Goal: Check status: Check status

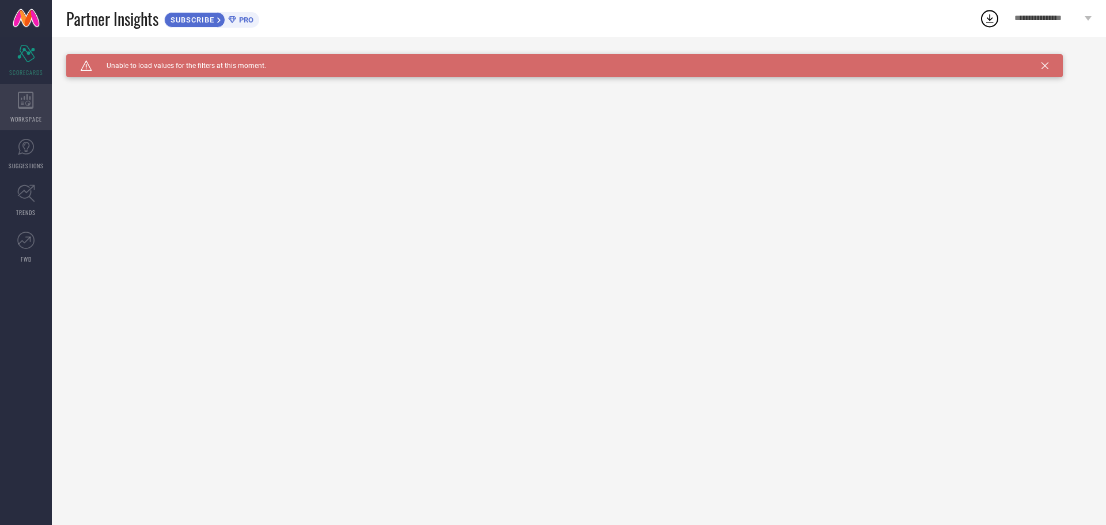
click at [21, 113] on div "WORKSPACE" at bounding box center [26, 107] width 52 height 46
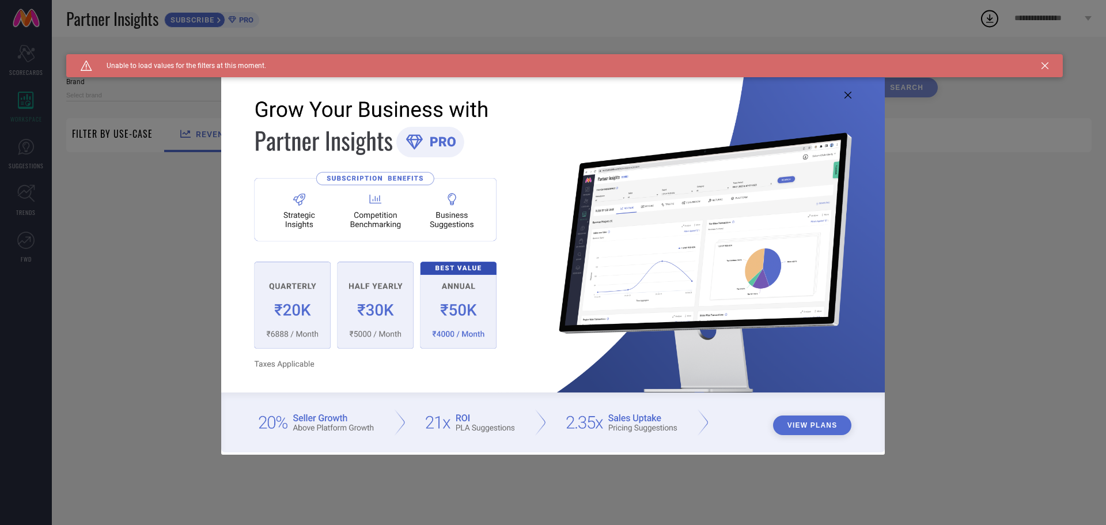
type input "1 STOP FASHION"
type input "All"
click at [1043, 65] on icon at bounding box center [1045, 65] width 7 height 7
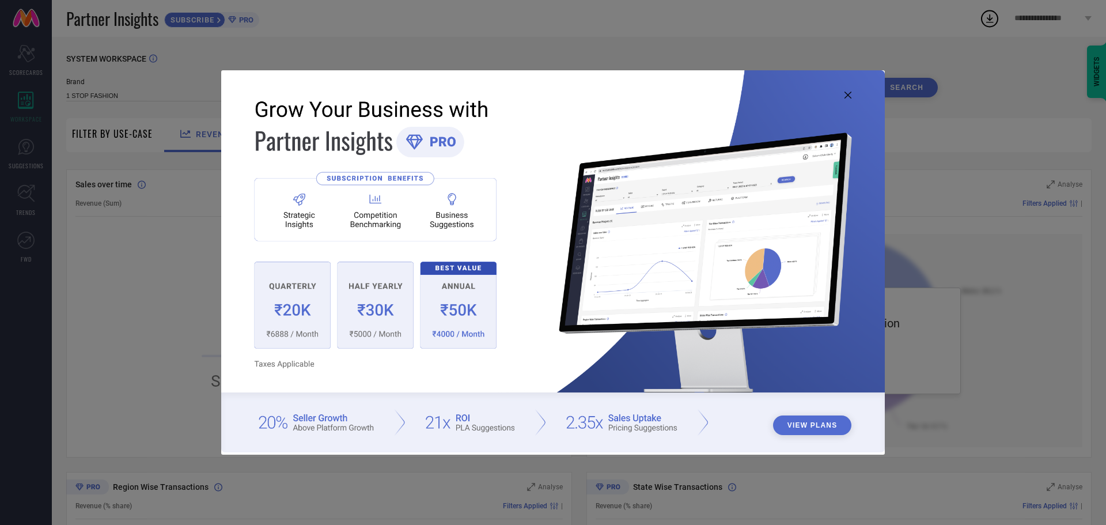
click at [844, 93] on img at bounding box center [553, 260] width 664 height 381
click at [846, 95] on icon at bounding box center [848, 95] width 7 height 7
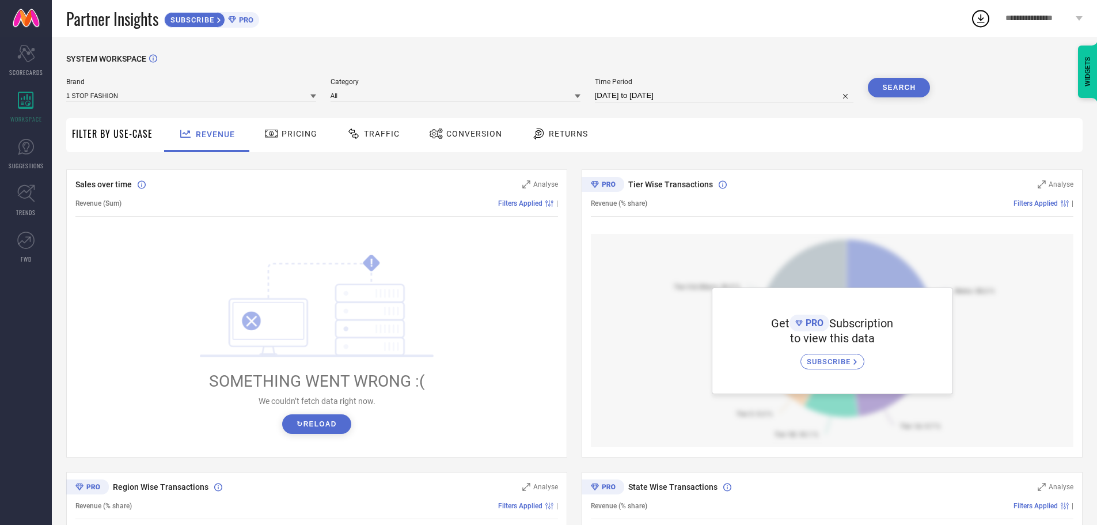
click at [253, 18] on span "PRO" at bounding box center [244, 20] width 17 height 9
click at [287, 134] on span "Pricing" at bounding box center [300, 133] width 36 height 9
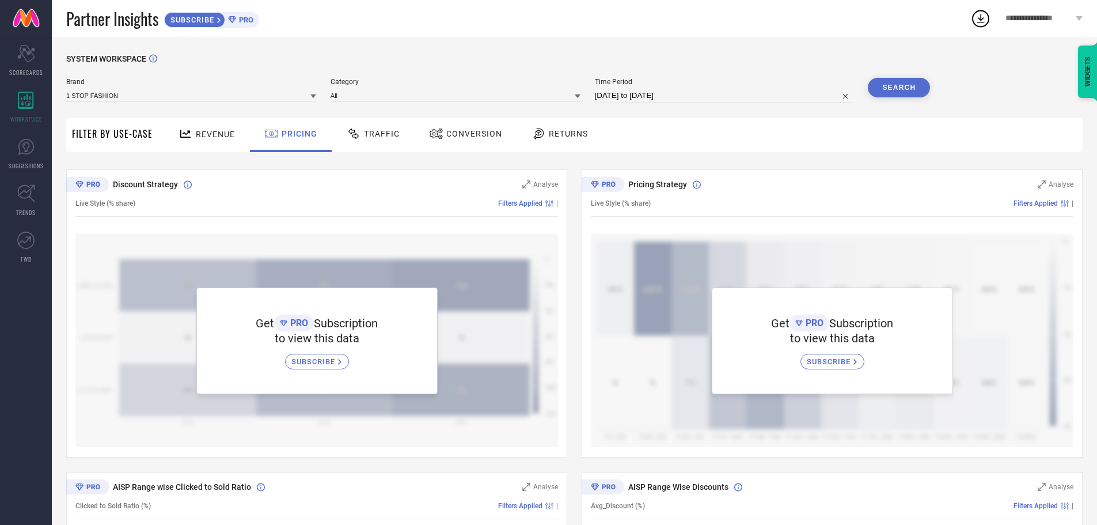
click at [364, 135] on span "Traffic" at bounding box center [382, 133] width 36 height 9
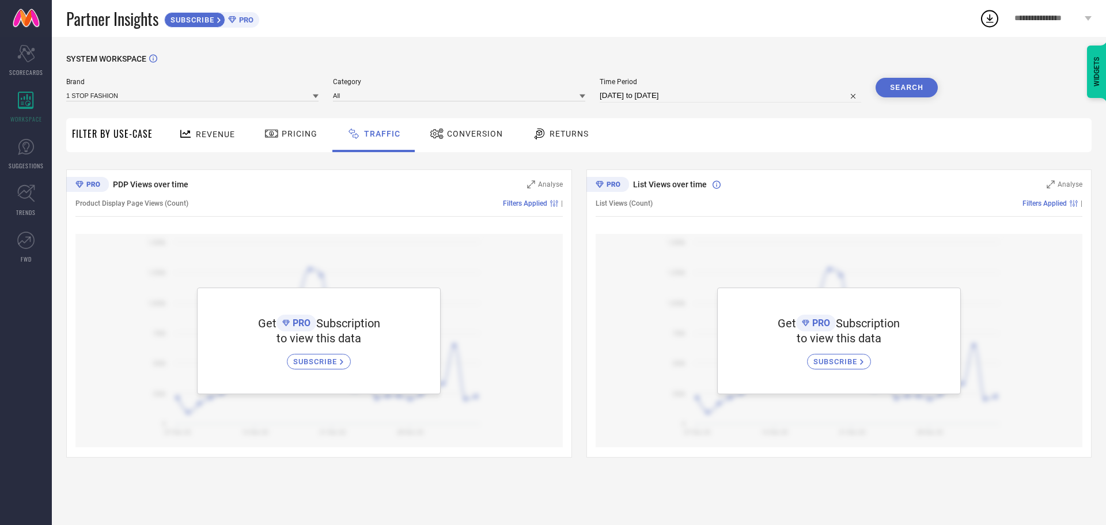
click at [208, 134] on span "Revenue" at bounding box center [215, 134] width 39 height 9
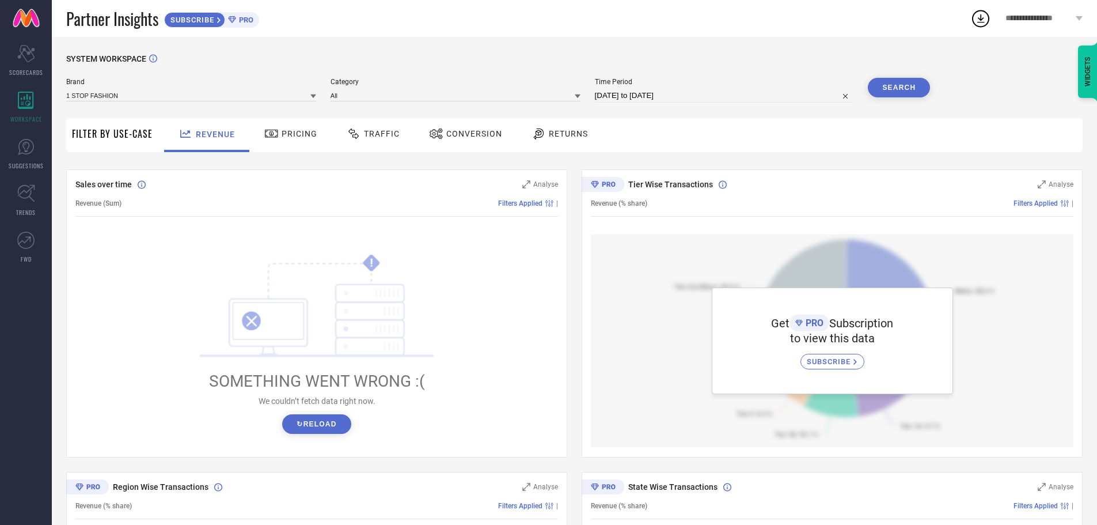
click at [106, 135] on span "Filter By Use-Case" at bounding box center [112, 134] width 81 height 14
click at [633, 101] on input at bounding box center [724, 96] width 259 height 14
select select "8"
select select "2025"
select select "9"
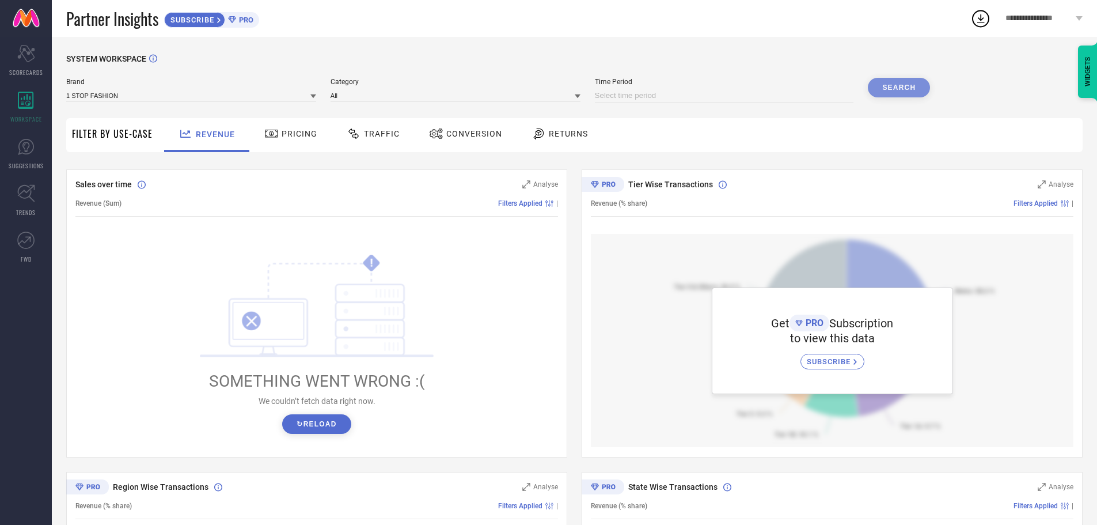
select select "2025"
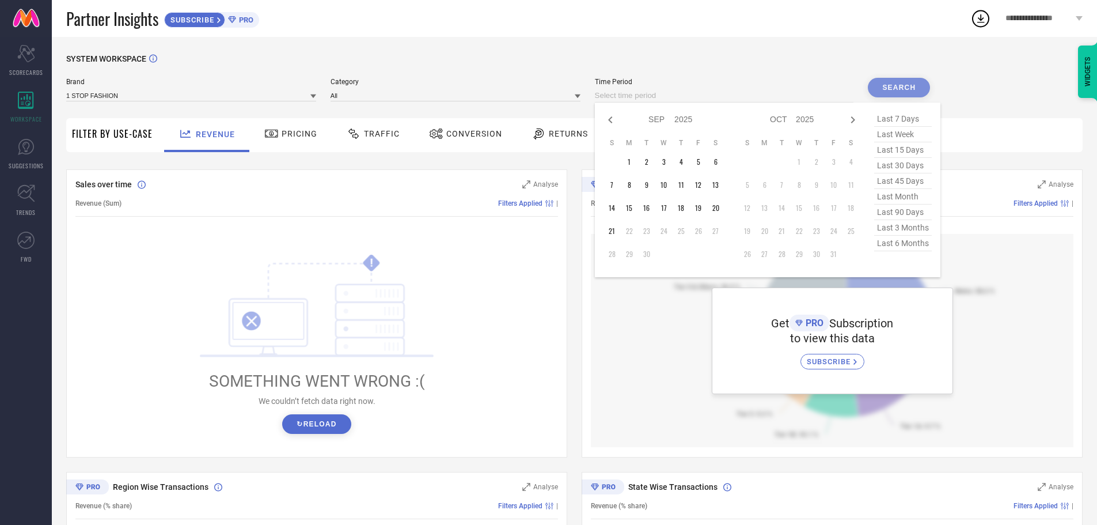
click at [900, 218] on span "last 90 days" at bounding box center [903, 213] width 58 height 16
type input "[DATE] to [DATE]"
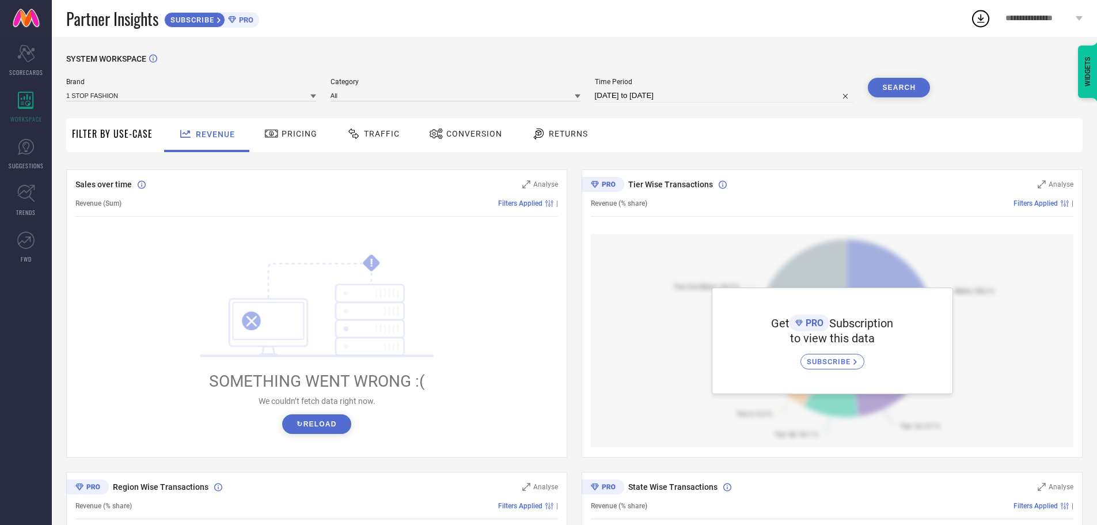
click at [896, 88] on button "Search" at bounding box center [899, 88] width 62 height 20
